Goal: Transaction & Acquisition: Purchase product/service

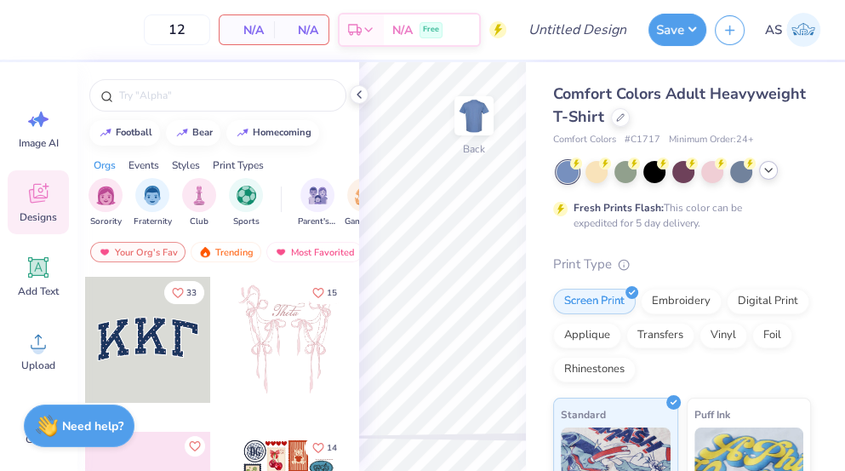
click at [774, 176] on icon at bounding box center [769, 170] width 14 height 14
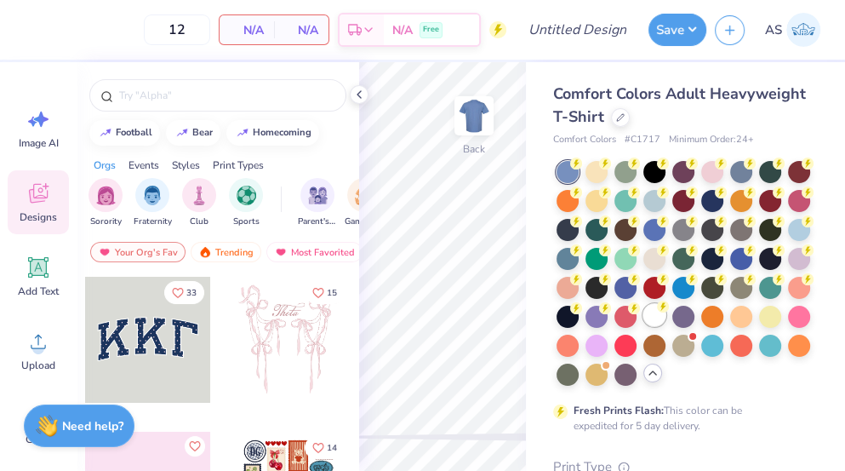
click at [659, 317] on div at bounding box center [654, 315] width 22 height 22
click at [356, 94] on icon at bounding box center [359, 95] width 14 height 14
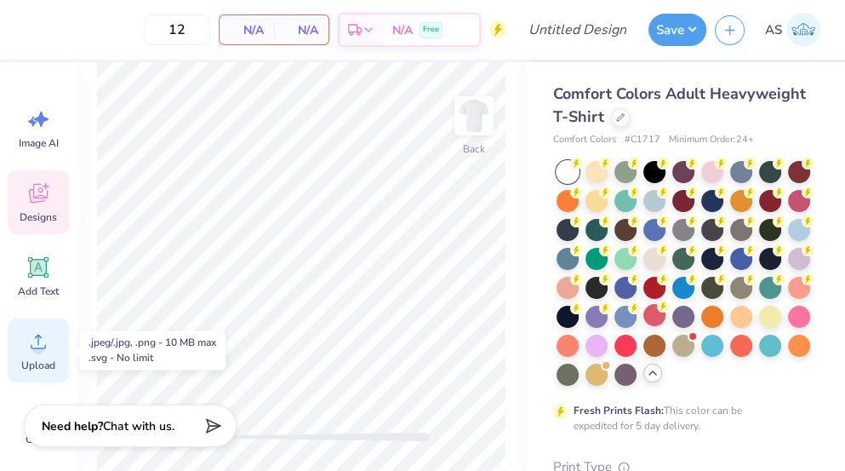
click at [41, 355] on div "Upload" at bounding box center [38, 350] width 61 height 64
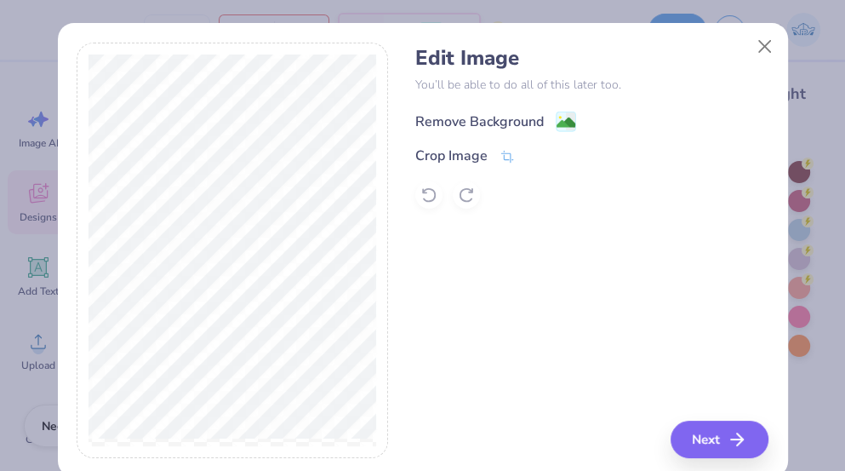
click at [561, 123] on image at bounding box center [566, 122] width 19 height 19
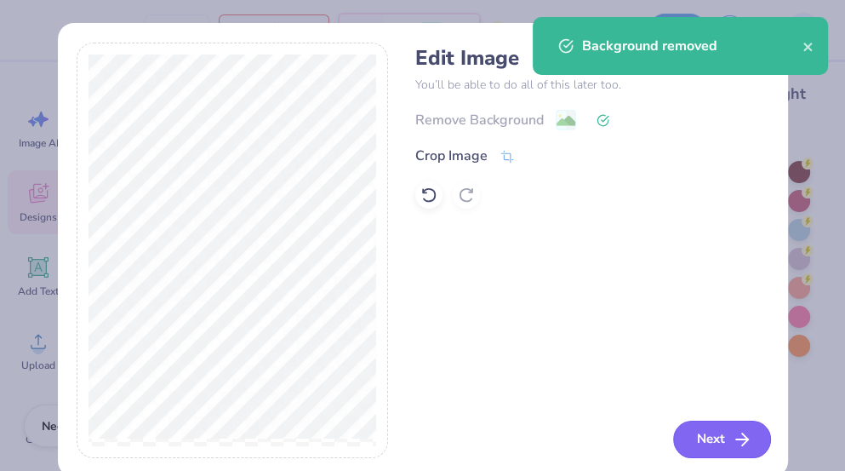
click at [733, 436] on icon "button" at bounding box center [742, 439] width 20 height 20
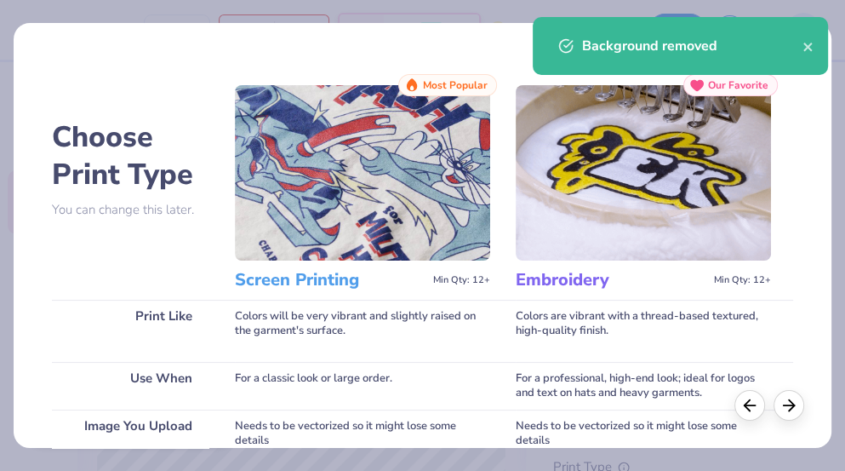
click at [797, 50] on div "Background removed" at bounding box center [692, 46] width 220 height 20
click at [808, 47] on icon "close" at bounding box center [809, 47] width 12 height 14
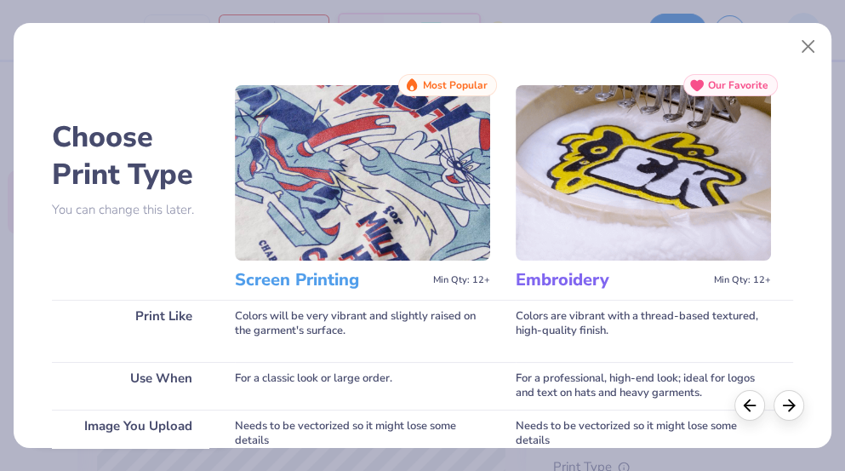
click at [808, 47] on div "Background removed" at bounding box center [680, 52] width 302 height 77
click at [799, 54] on button "Close" at bounding box center [808, 47] width 32 height 32
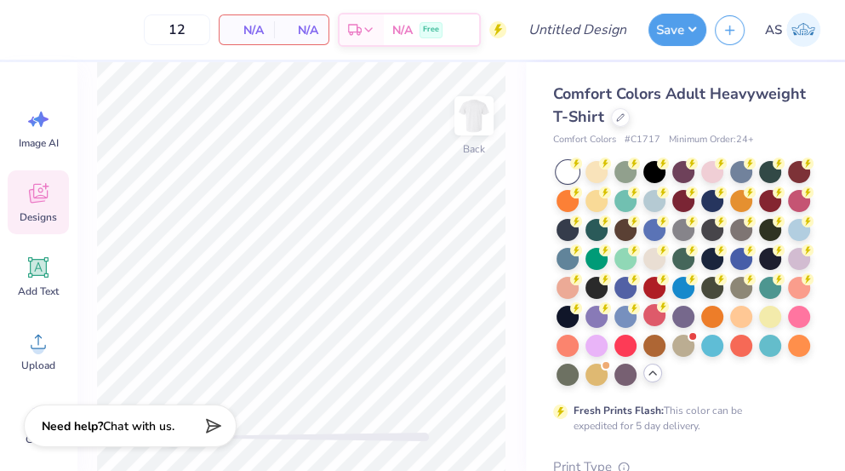
click at [60, 179] on div "Designs" at bounding box center [38, 202] width 61 height 64
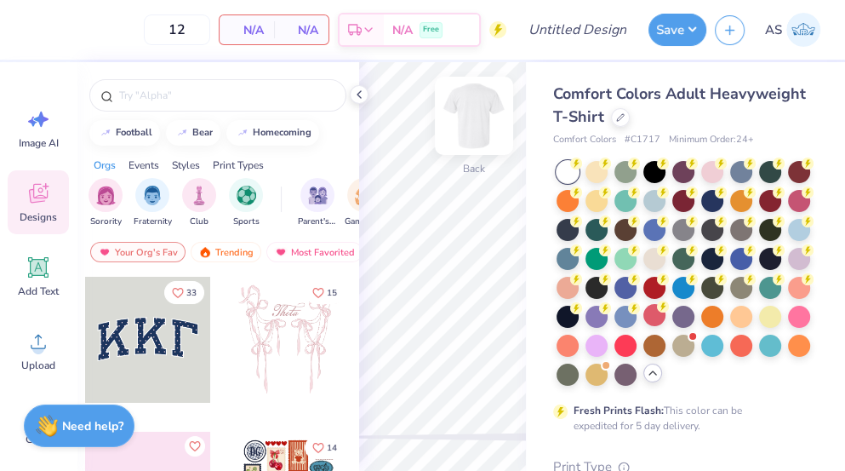
click at [488, 120] on img at bounding box center [474, 116] width 68 height 68
click at [362, 95] on icon at bounding box center [359, 95] width 14 height 14
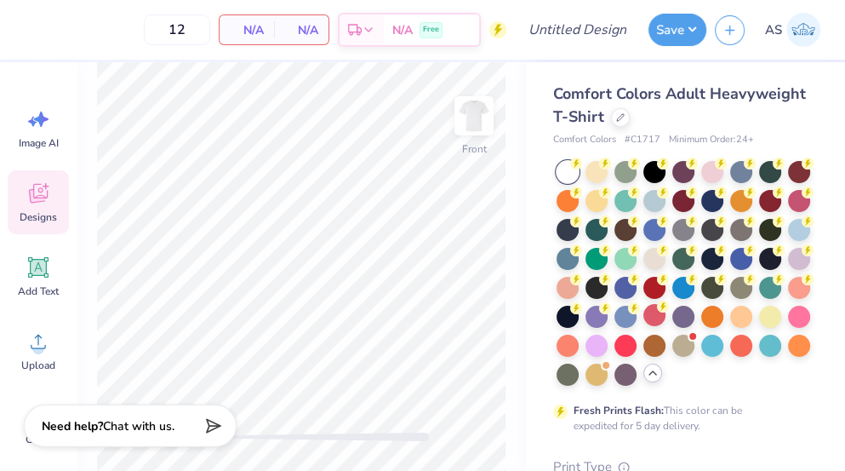
click at [25, 204] on div "Designs" at bounding box center [38, 202] width 61 height 64
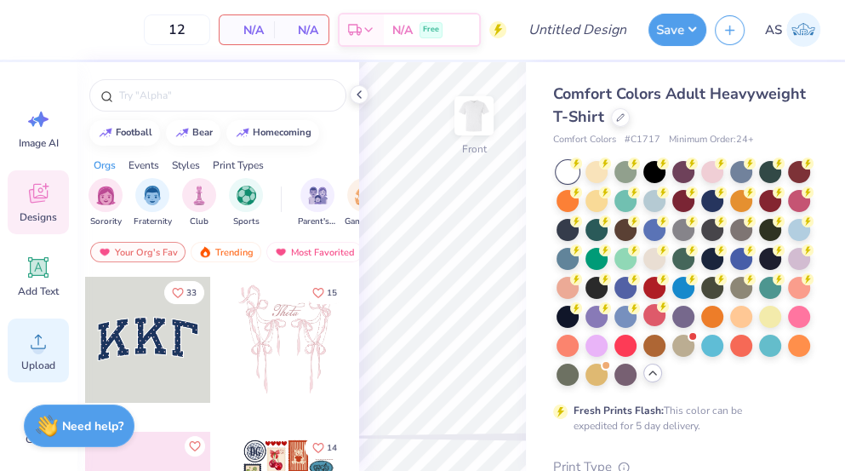
click at [39, 339] on icon at bounding box center [39, 341] width 26 height 26
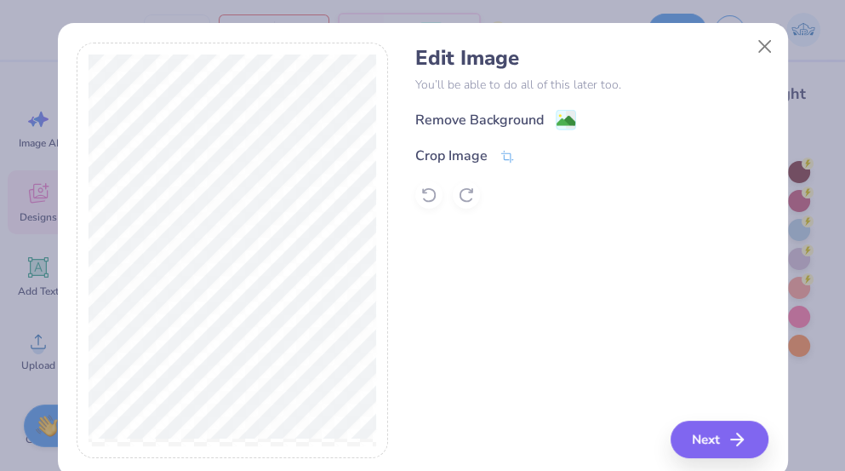
click at [549, 121] on div "Remove Background" at bounding box center [495, 119] width 161 height 21
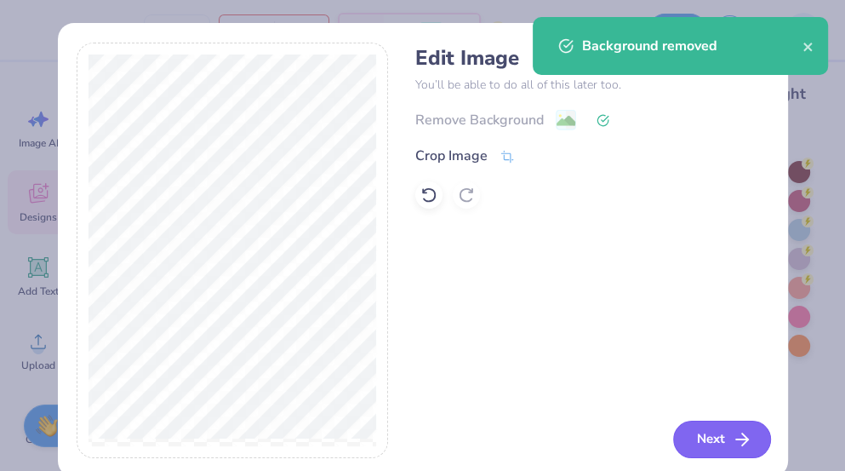
click at [717, 436] on button "Next" at bounding box center [722, 438] width 98 height 37
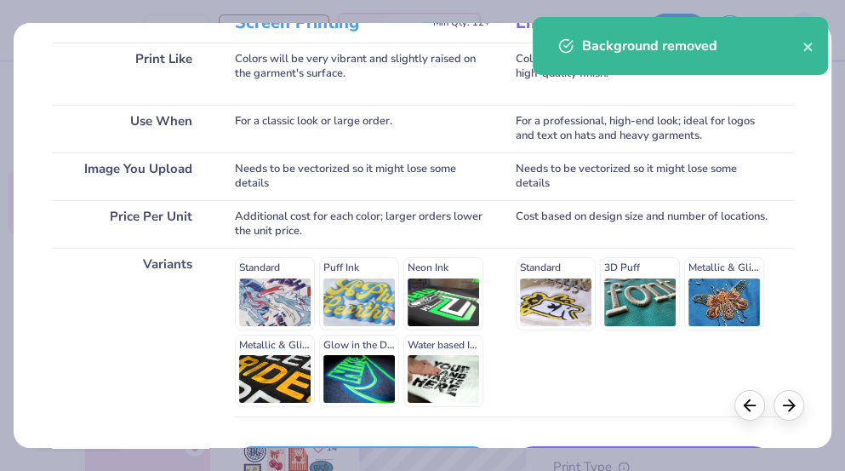
scroll to position [377, 0]
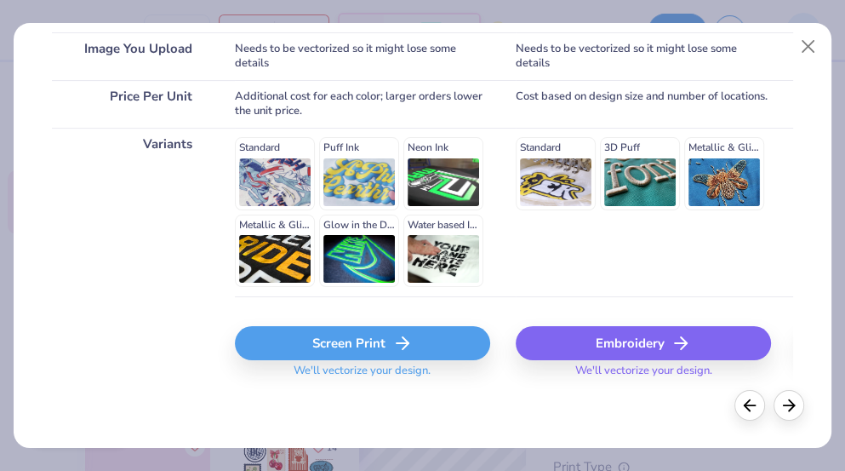
click at [322, 348] on div "Screen Print" at bounding box center [362, 343] width 255 height 34
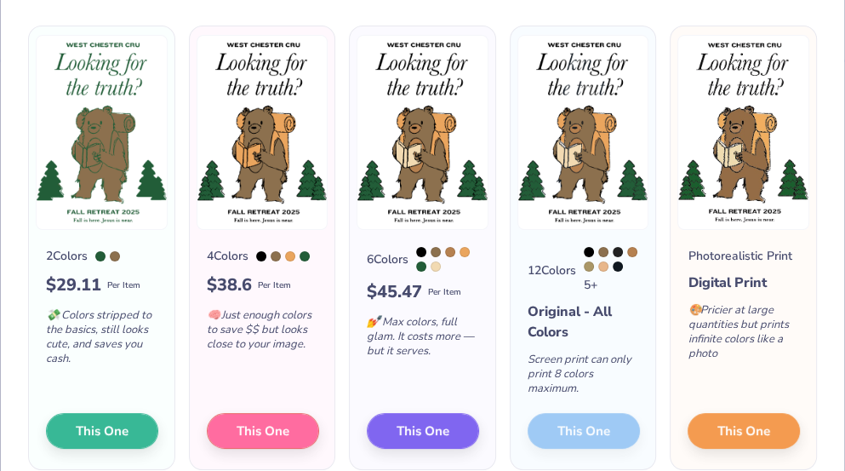
scroll to position [117, 0]
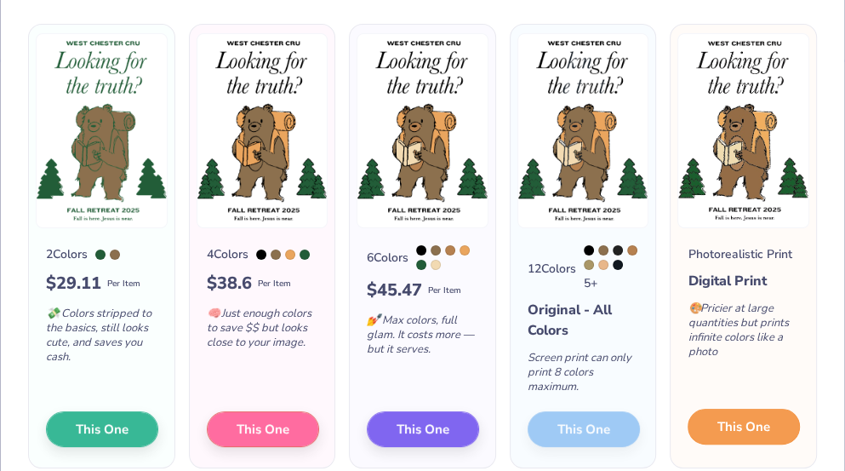
click at [723, 429] on button "This One" at bounding box center [744, 426] width 112 height 36
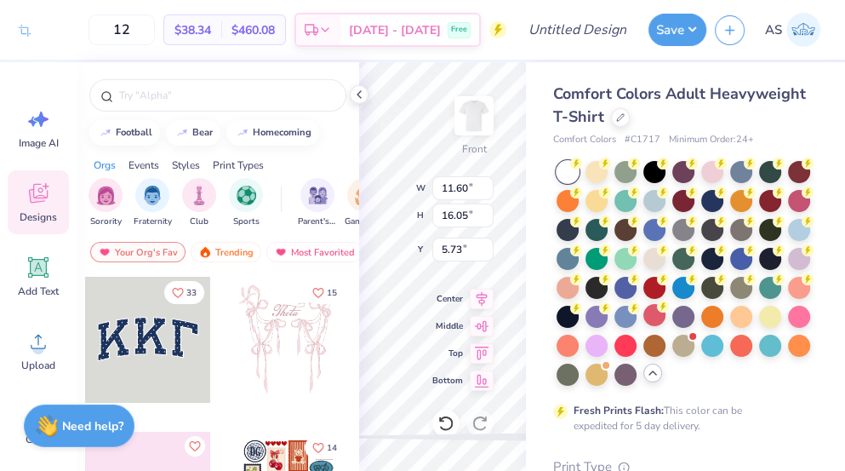
click at [539, 452] on div "Comfort Colors Adult Heavyweight T-Shirt Comfort Colors # C1717 Minimum Order: …" at bounding box center [685, 392] width 319 height 660
click at [360, 99] on icon at bounding box center [359, 95] width 14 height 14
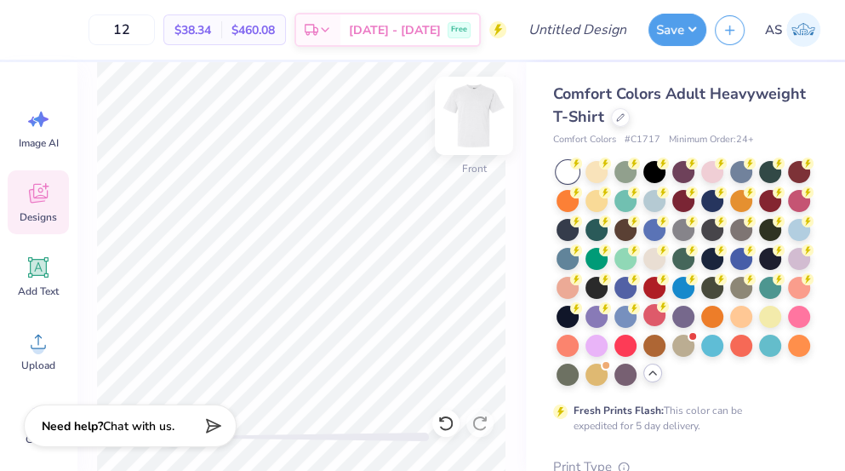
click at [488, 119] on img at bounding box center [474, 116] width 68 height 68
click at [474, 121] on img at bounding box center [474, 116] width 68 height 68
click at [475, 121] on img at bounding box center [474, 116] width 68 height 68
click at [475, 121] on img at bounding box center [474, 116] width 34 height 34
click at [211, 27] on span "$38.34" at bounding box center [192, 30] width 37 height 18
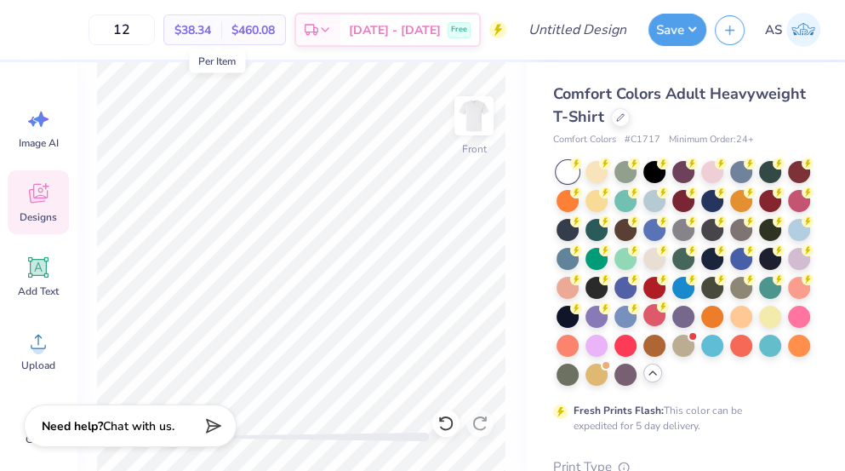
click at [211, 34] on span "$38.34" at bounding box center [192, 30] width 37 height 18
click at [468, 124] on img at bounding box center [474, 116] width 68 height 68
click at [31, 351] on icon at bounding box center [39, 341] width 26 height 26
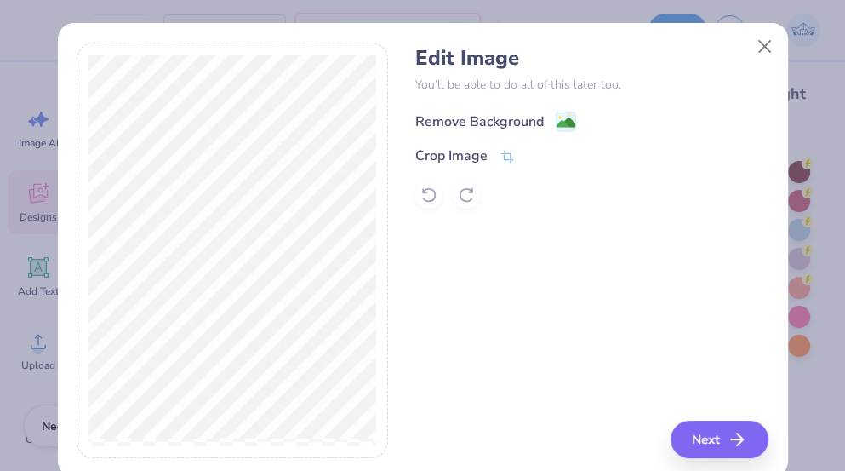
click at [539, 112] on div "Remove Background" at bounding box center [479, 121] width 129 height 20
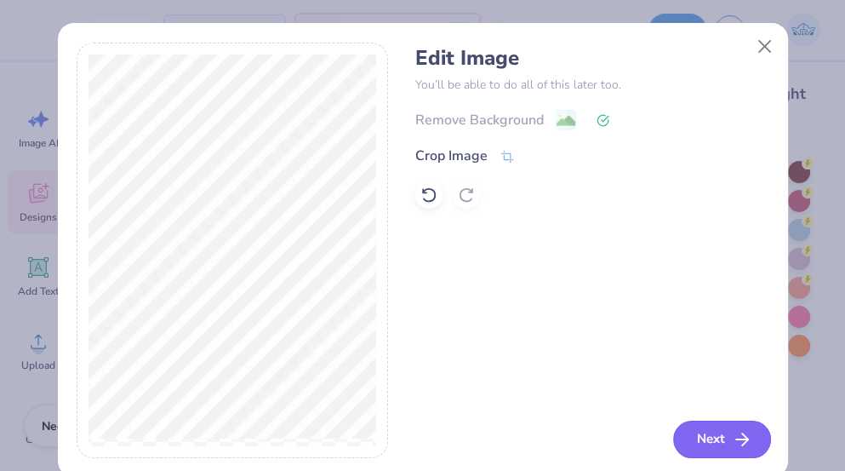
click at [729, 441] on button "Next" at bounding box center [722, 438] width 98 height 37
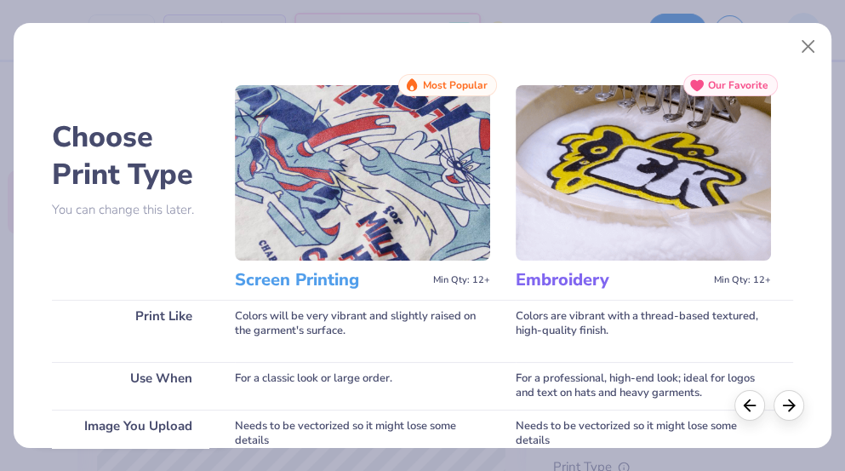
scroll to position [377, 0]
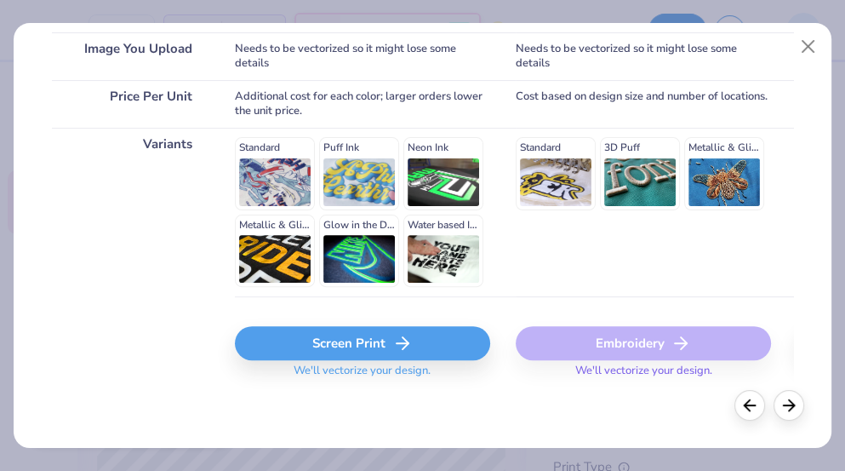
click at [424, 342] on div "Screen Print" at bounding box center [362, 343] width 255 height 34
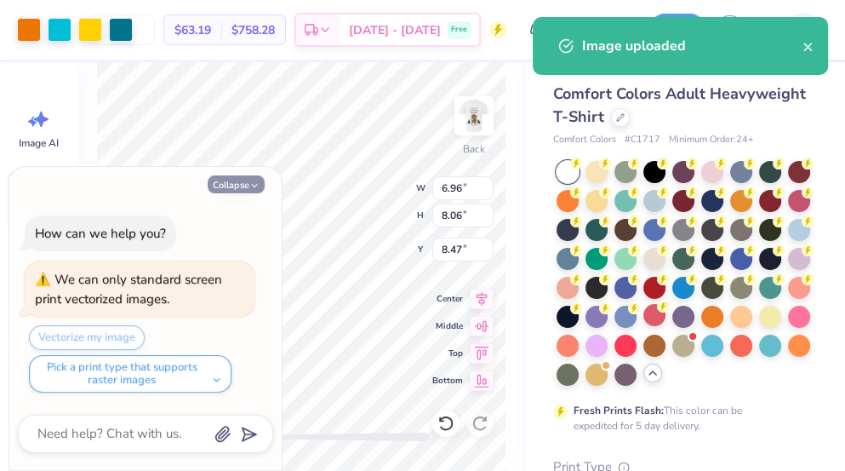
click at [258, 184] on icon "button" at bounding box center [254, 185] width 10 height 10
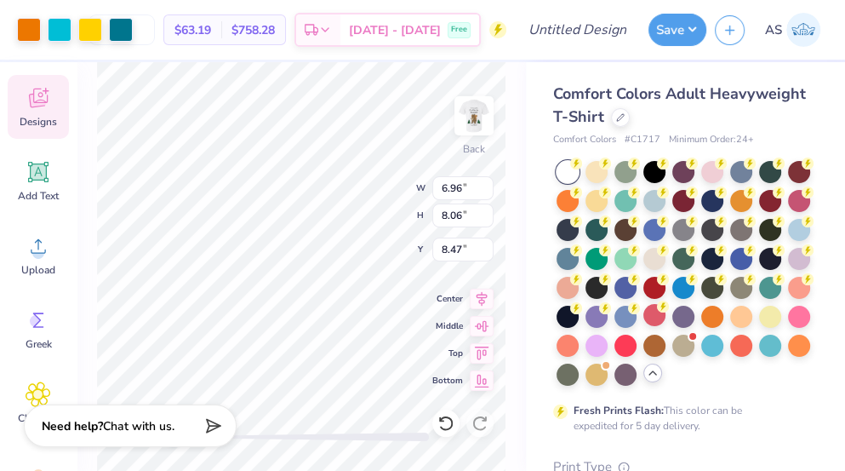
scroll to position [180, 0]
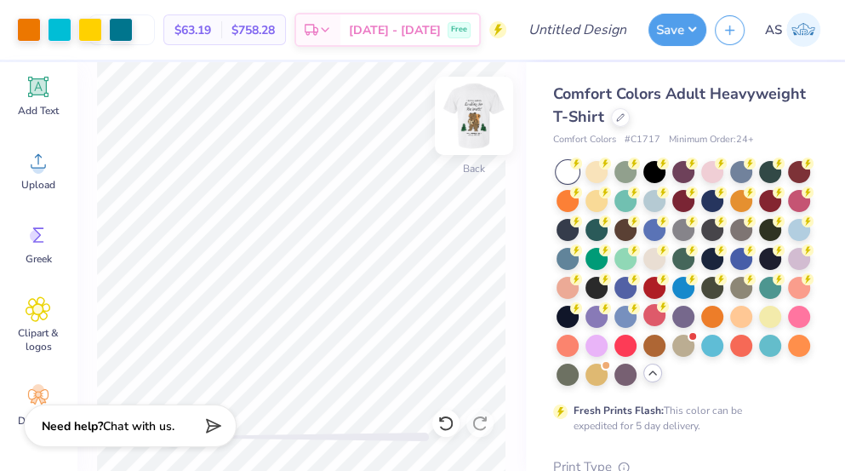
click at [482, 109] on img at bounding box center [474, 116] width 68 height 68
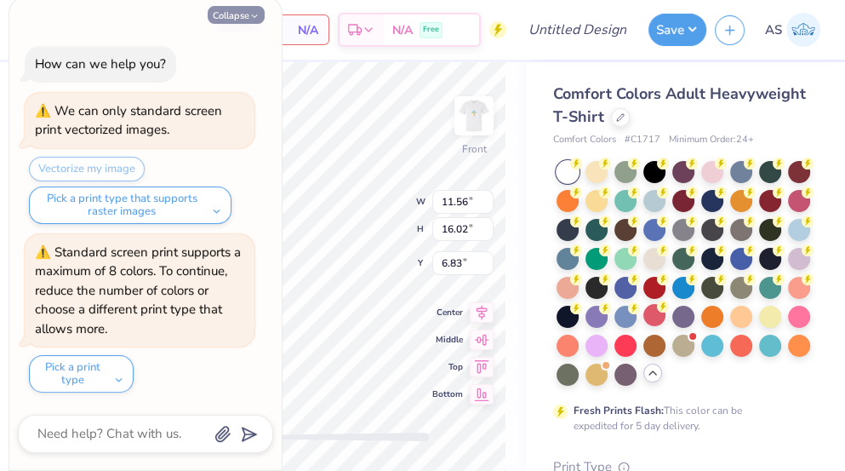
click at [243, 18] on button "Collapse" at bounding box center [236, 15] width 57 height 18
type textarea "x"
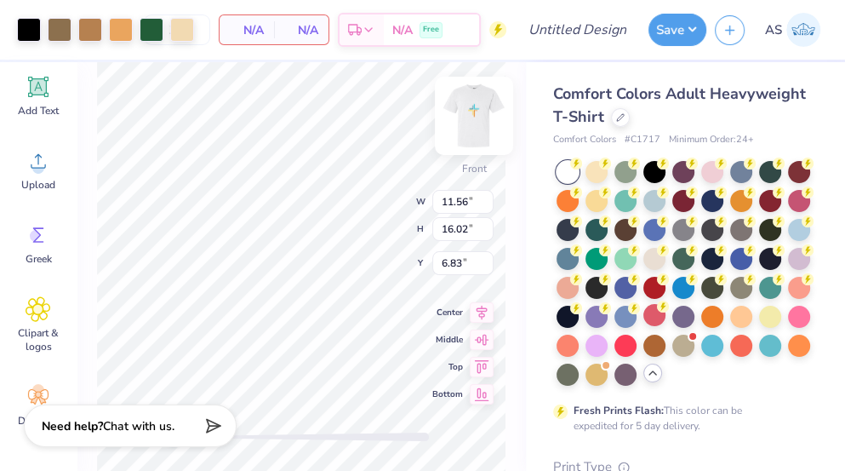
click at [482, 122] on img at bounding box center [474, 116] width 68 height 68
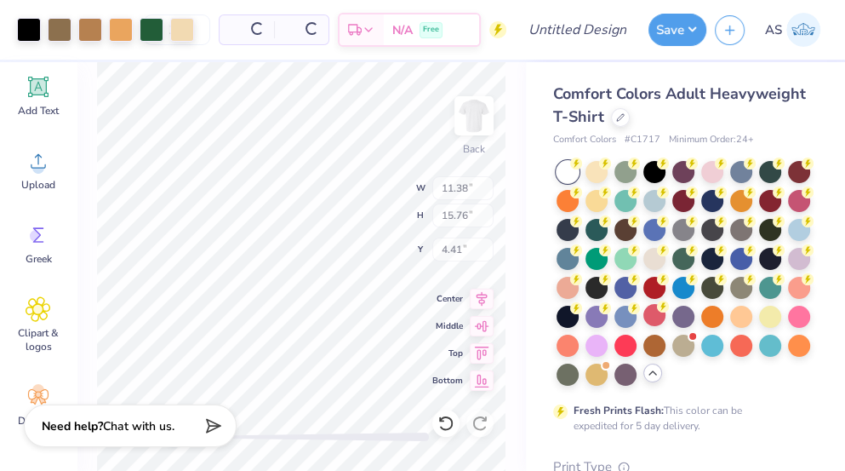
type input "11.38"
type input "15.76"
type input "4.41"
type input "4.95"
type input "5.72"
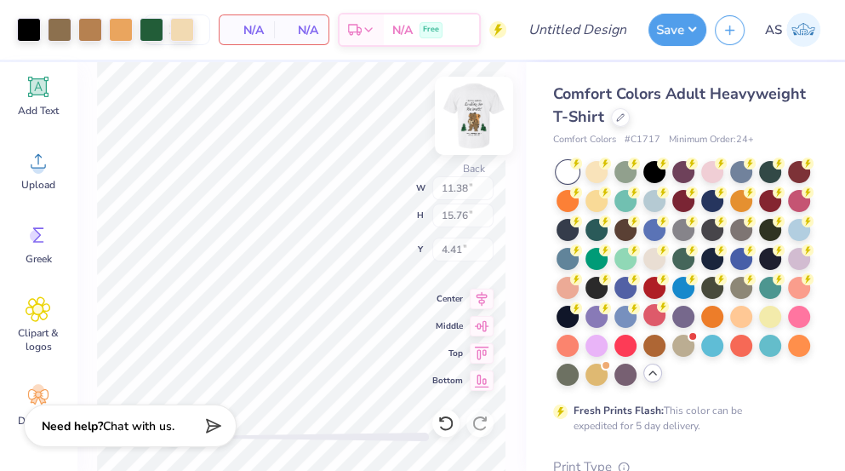
type input "6.12"
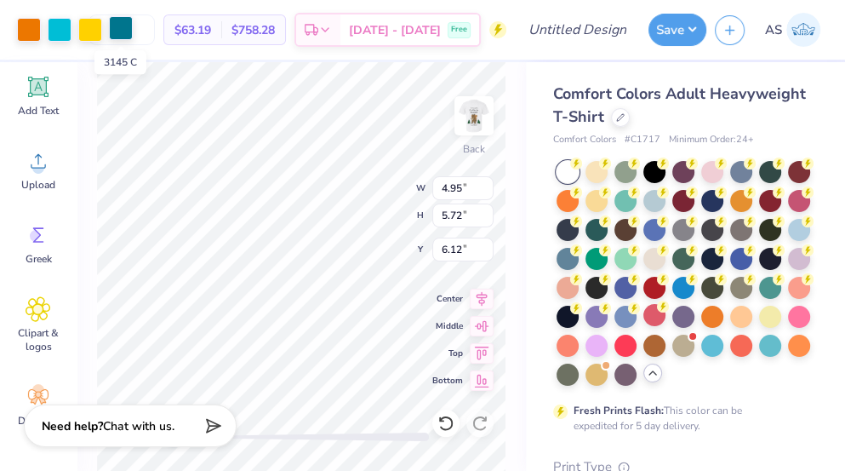
click at [119, 24] on div at bounding box center [121, 28] width 24 height 24
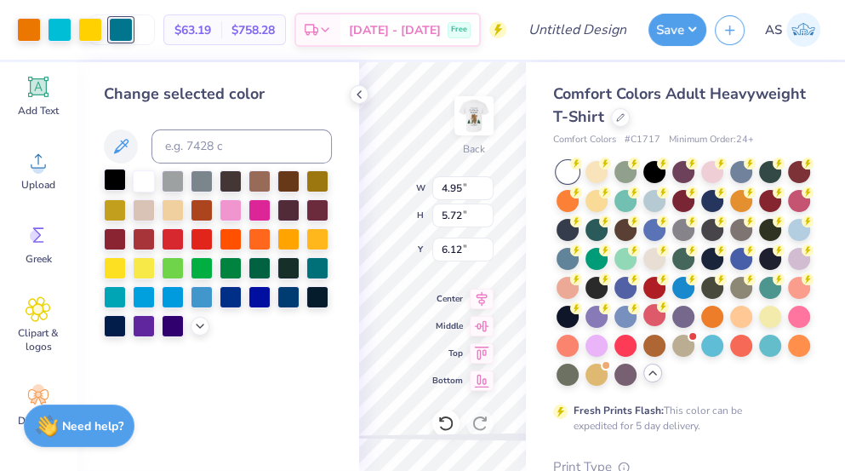
click at [113, 180] on div at bounding box center [115, 180] width 22 height 22
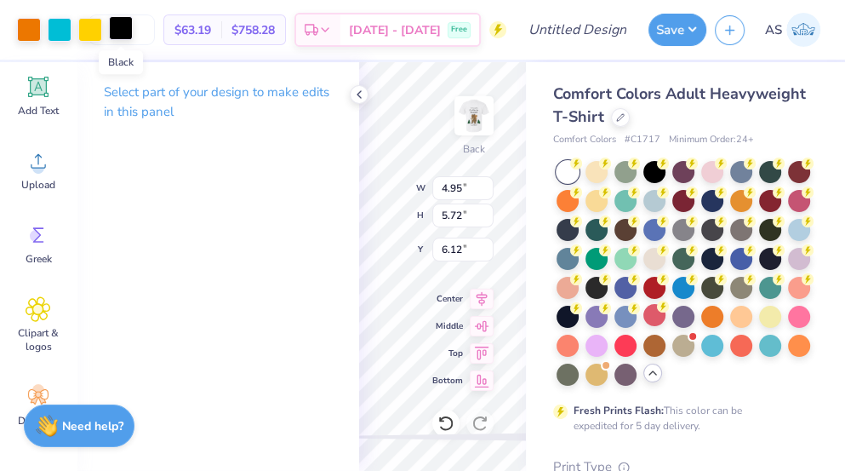
click at [115, 35] on div at bounding box center [121, 28] width 24 height 24
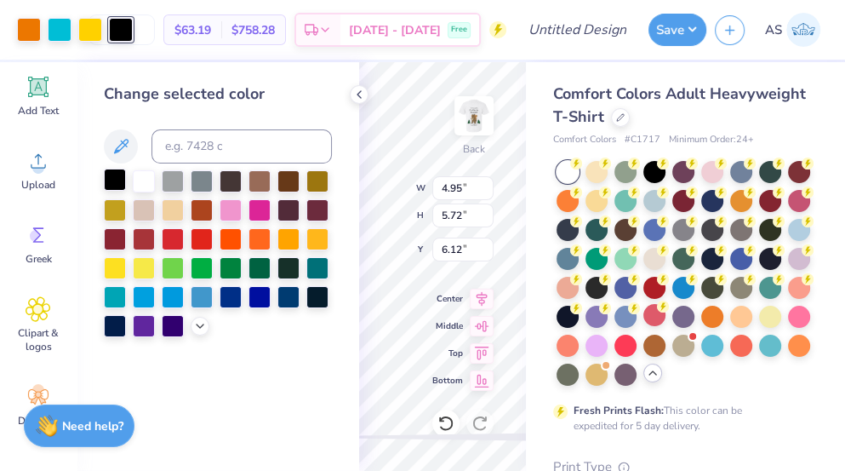
click at [111, 185] on div at bounding box center [115, 180] width 22 height 22
click at [90, 28] on div at bounding box center [90, 28] width 24 height 24
click at [112, 187] on div at bounding box center [115, 180] width 22 height 22
click at [63, 40] on div at bounding box center [60, 28] width 24 height 24
click at [117, 174] on div at bounding box center [115, 180] width 22 height 22
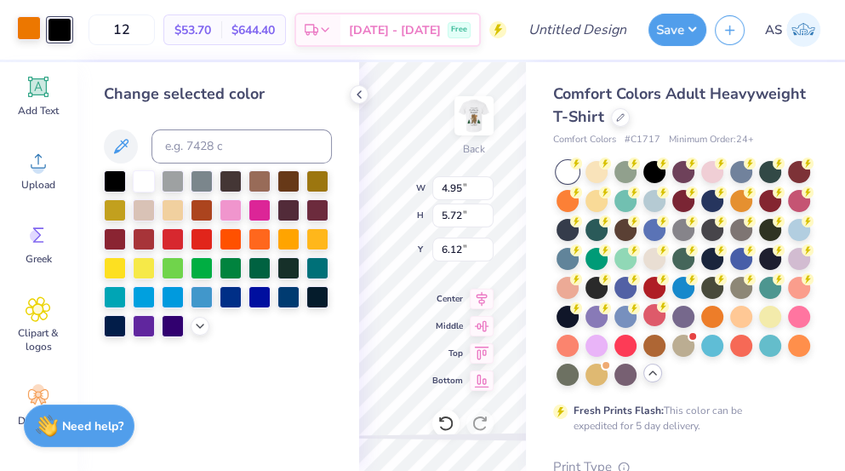
click at [35, 39] on div at bounding box center [29, 28] width 24 height 24
click at [114, 175] on div at bounding box center [115, 180] width 22 height 22
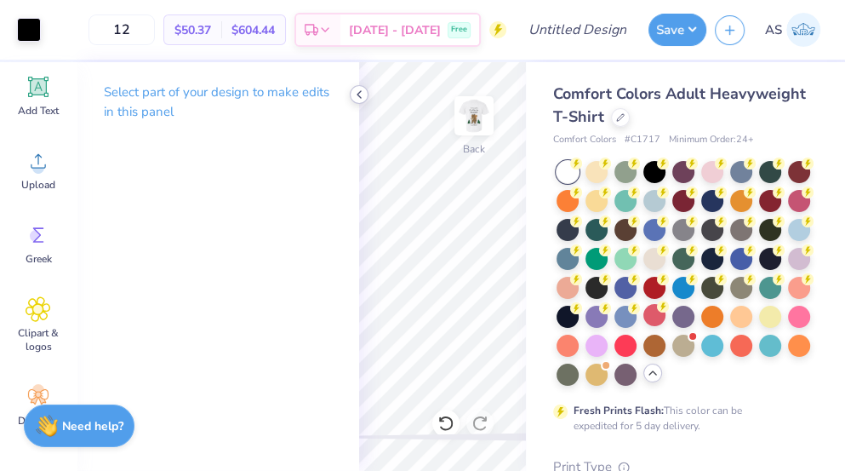
click at [351, 95] on div at bounding box center [359, 94] width 19 height 19
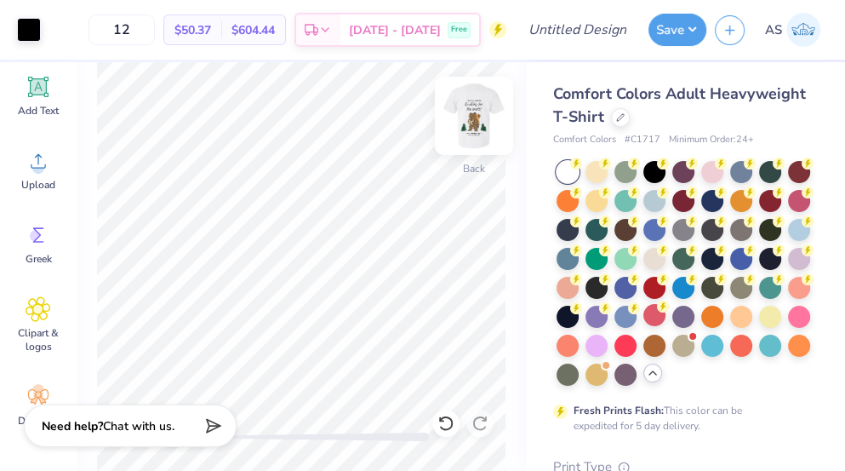
click at [479, 103] on img at bounding box center [474, 116] width 68 height 68
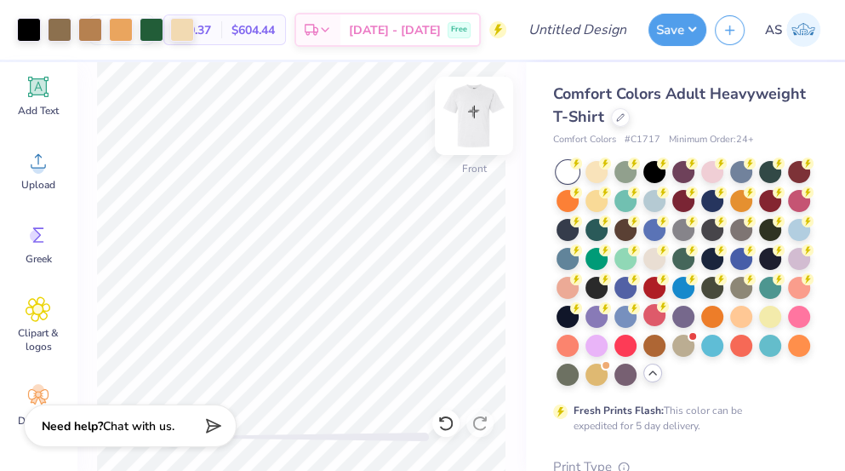
click at [469, 132] on img at bounding box center [474, 116] width 68 height 68
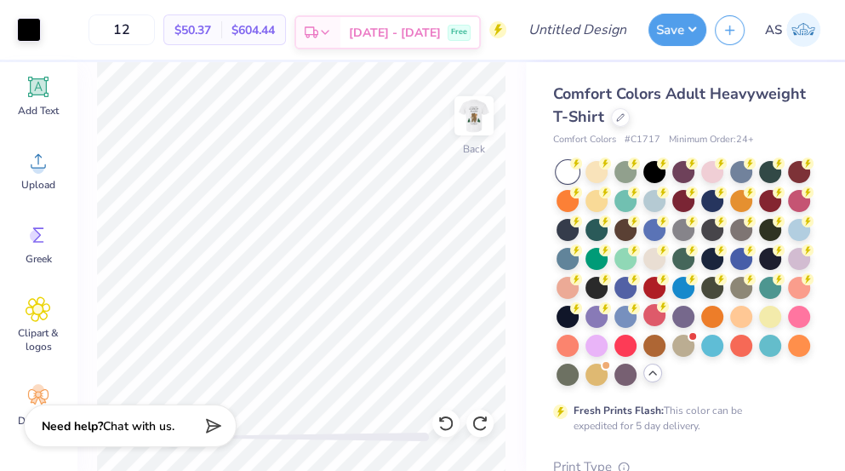
click at [379, 39] on span "[DATE] - [DATE]" at bounding box center [395, 33] width 92 height 18
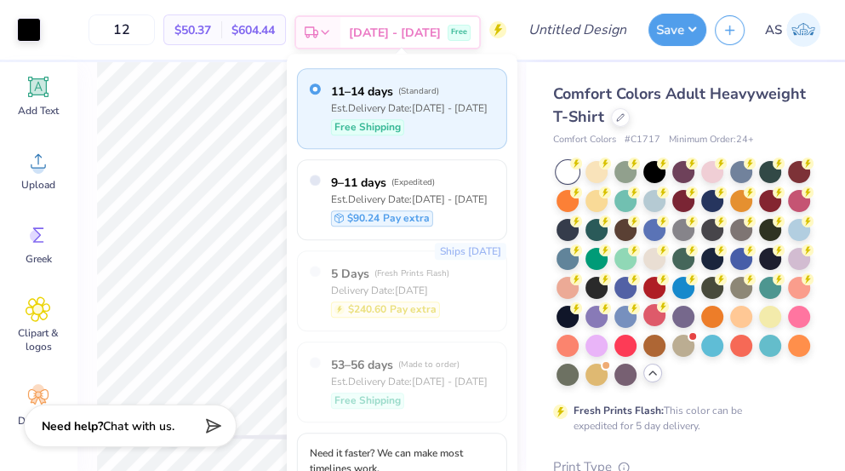
click at [429, 43] on div "[DATE] - [DATE] Free" at bounding box center [409, 32] width 139 height 31
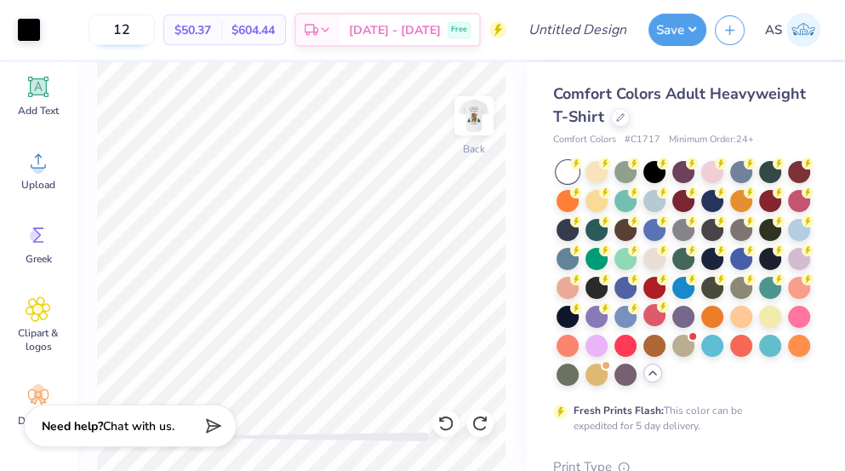
click at [155, 35] on input "12" at bounding box center [122, 29] width 66 height 31
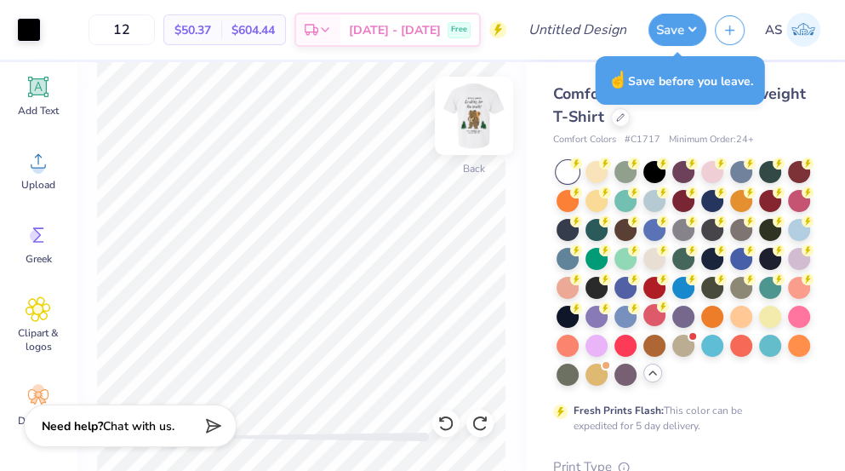
click at [476, 121] on img at bounding box center [474, 116] width 68 height 68
